Goal: Task Accomplishment & Management: Complete application form

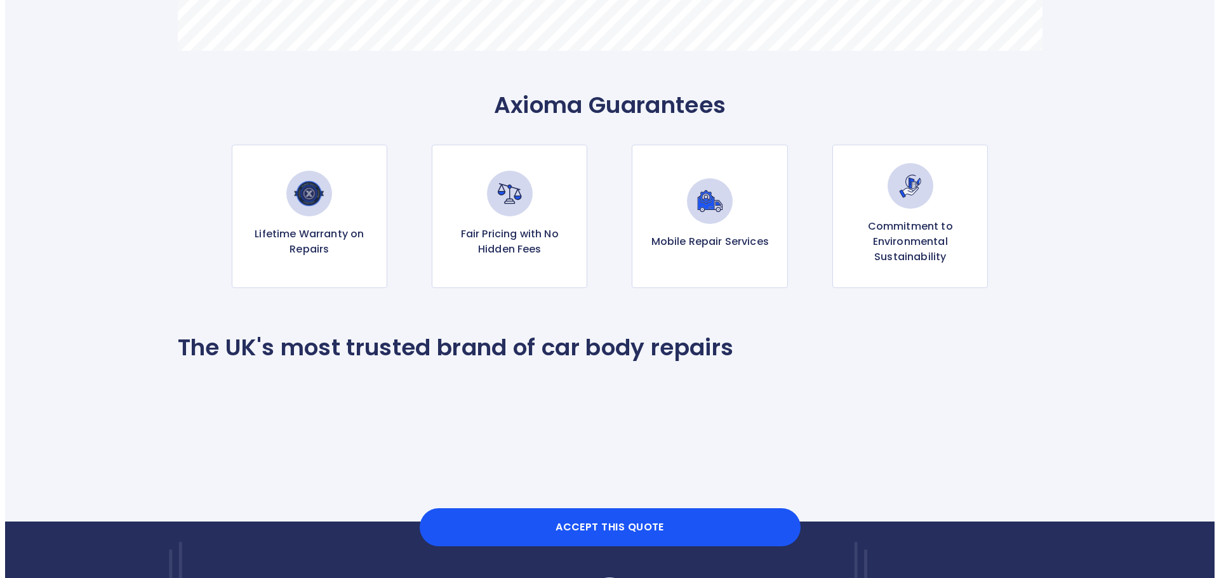
scroll to position [1175, 0]
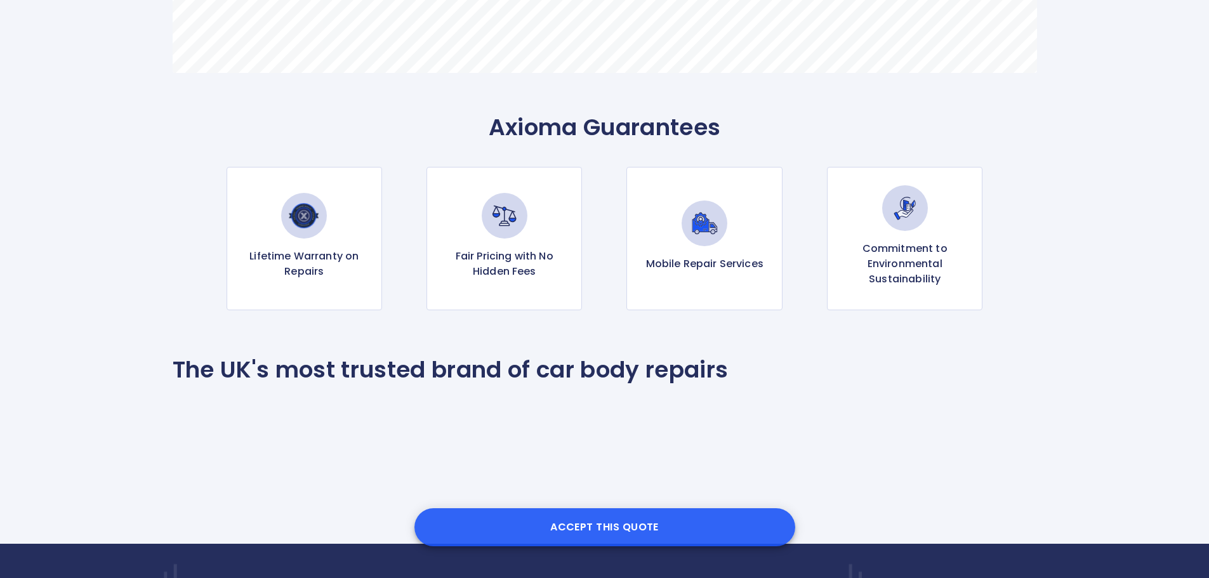
click at [643, 526] on button "Accept this Quote" at bounding box center [604, 527] width 381 height 38
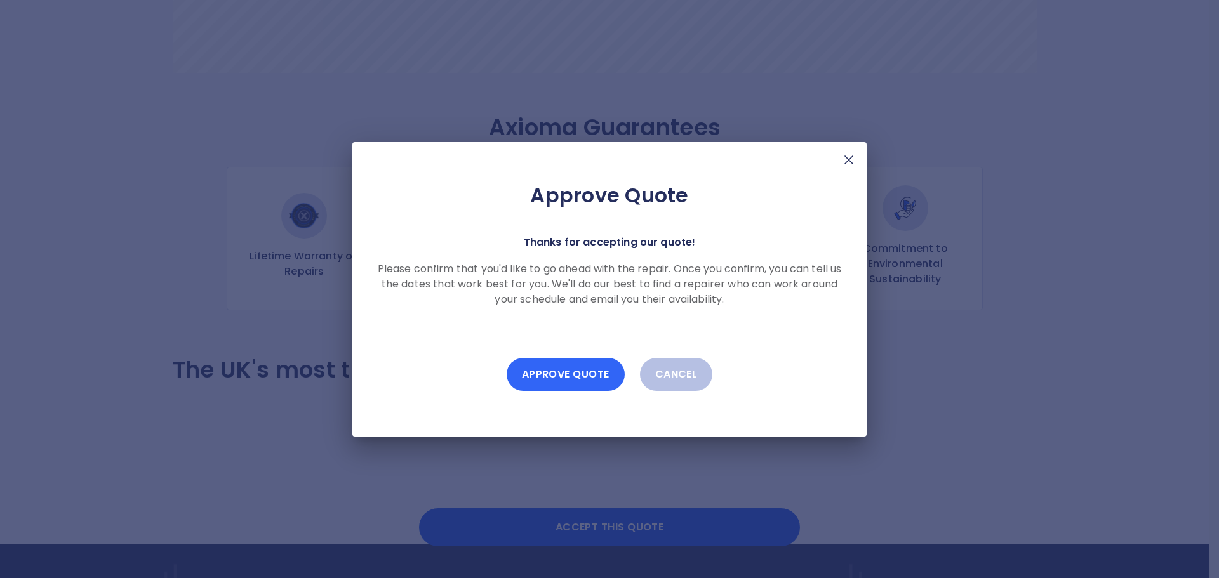
click at [566, 373] on button "Approve Quote" at bounding box center [566, 374] width 118 height 33
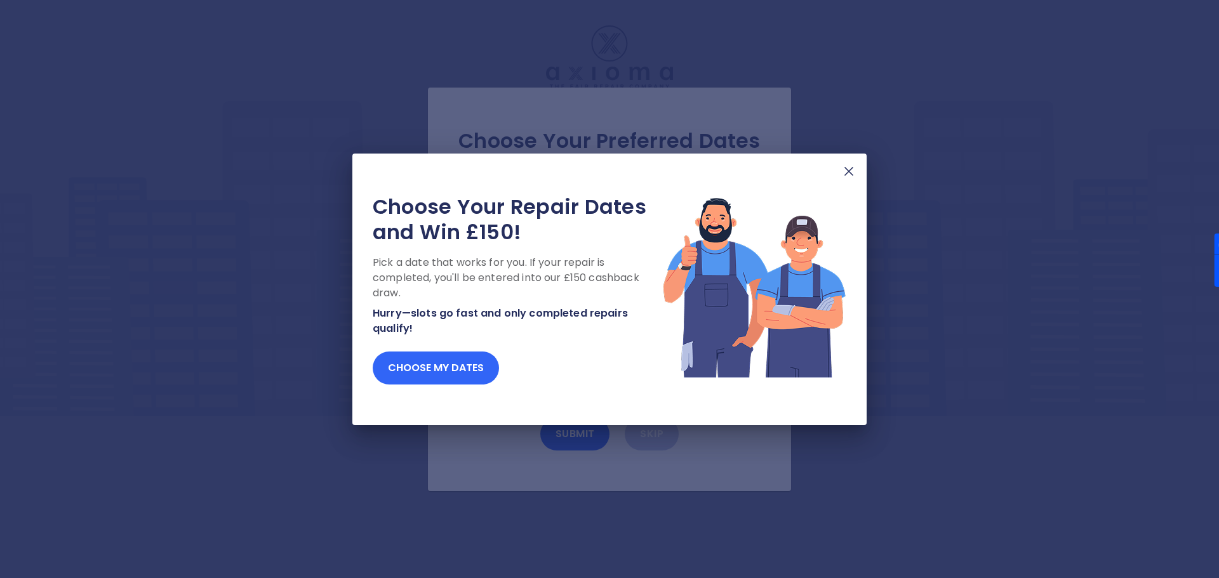
click at [464, 364] on button "Choose my dates" at bounding box center [436, 368] width 126 height 33
click at [466, 364] on button "Choose my dates" at bounding box center [436, 368] width 126 height 33
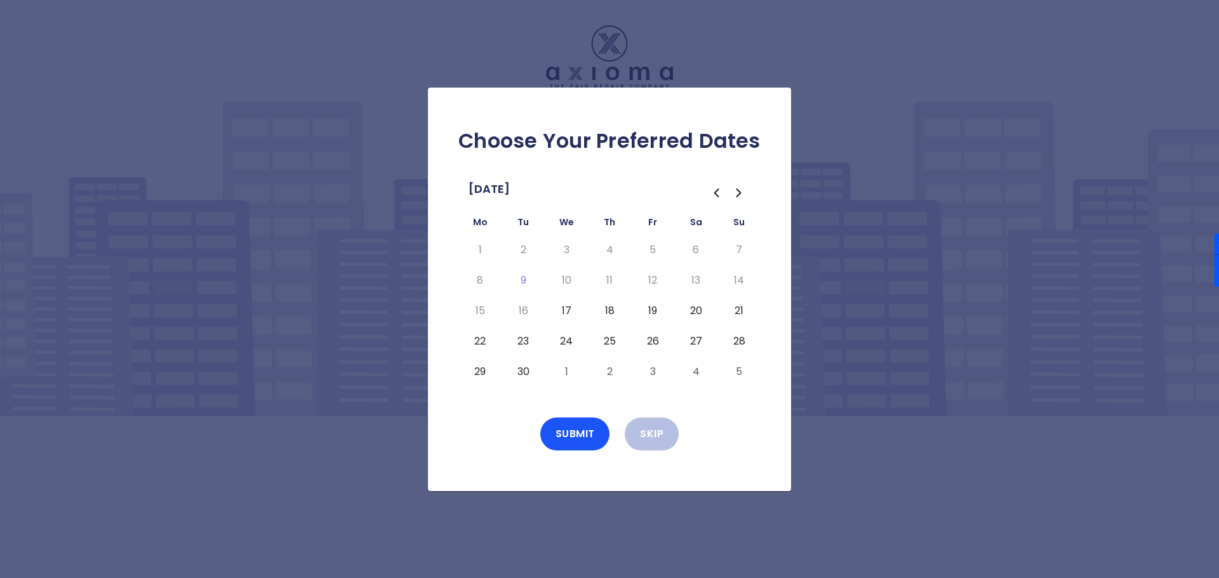
click at [564, 341] on button "24" at bounding box center [566, 341] width 23 height 20
click at [606, 338] on button "25" at bounding box center [609, 341] width 23 height 20
click at [654, 338] on button "26" at bounding box center [652, 341] width 23 height 20
click at [562, 309] on button "17" at bounding box center [566, 311] width 23 height 20
drag, startPoint x: 602, startPoint y: 306, endPoint x: 625, endPoint y: 311, distance: 22.8
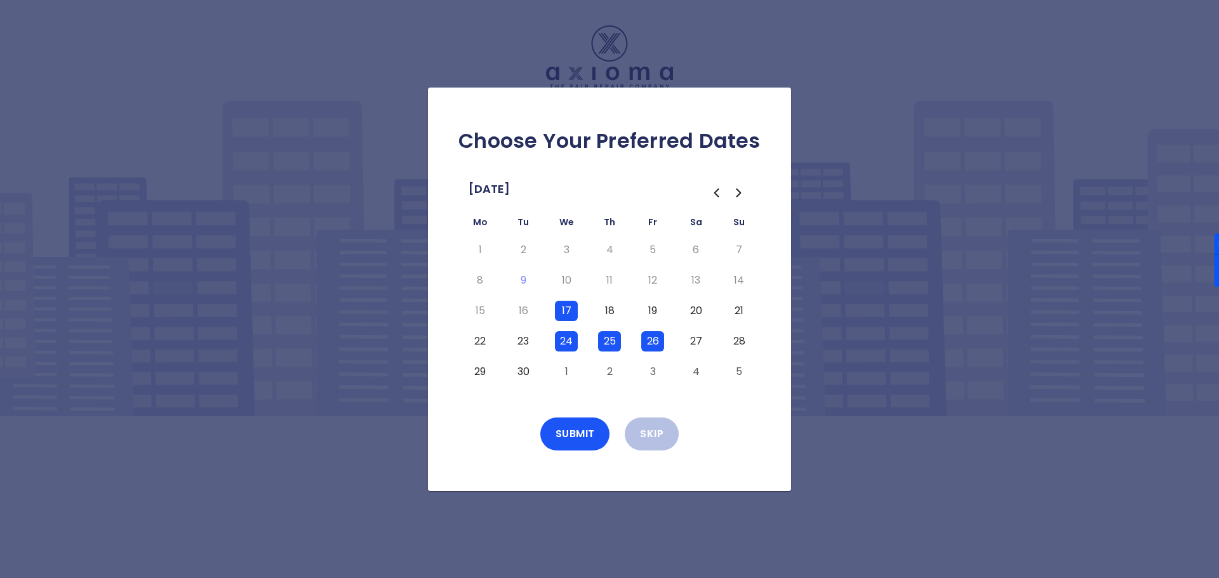
click at [604, 307] on button "18" at bounding box center [609, 311] width 23 height 20
click at [652, 305] on button "19" at bounding box center [652, 311] width 23 height 20
click at [524, 370] on button "30" at bounding box center [523, 372] width 23 height 20
click at [569, 369] on button "1" at bounding box center [566, 372] width 23 height 20
click at [601, 368] on button "2" at bounding box center [609, 372] width 23 height 20
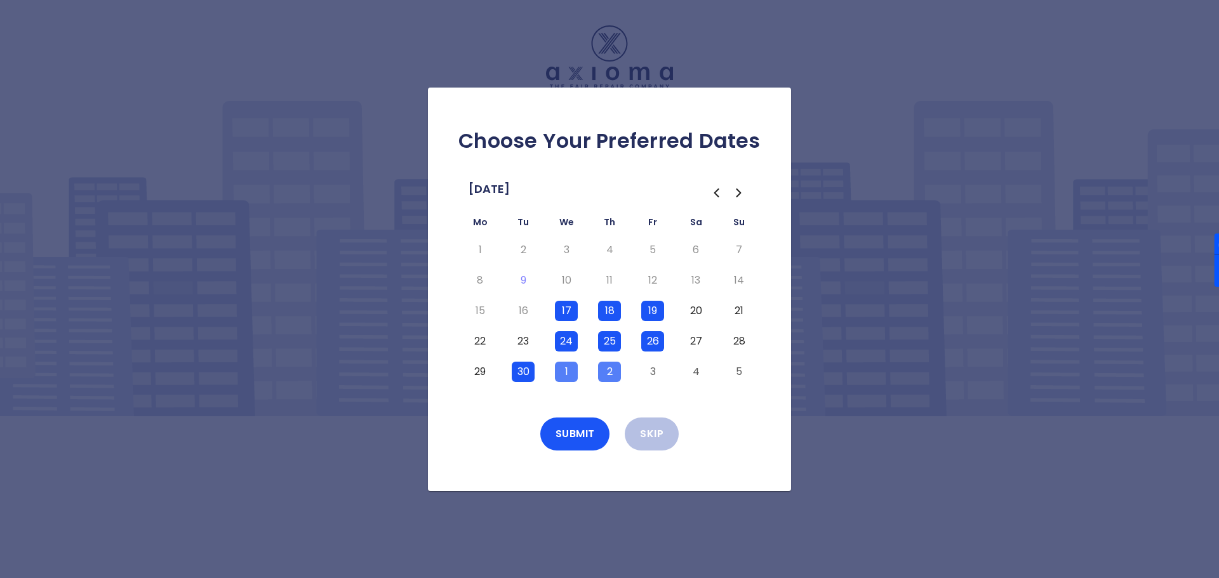
click at [654, 369] on button "3" at bounding box center [652, 372] width 23 height 20
click at [567, 437] on button "Submit" at bounding box center [575, 434] width 70 height 33
